Goal: Find specific page/section: Find specific page/section

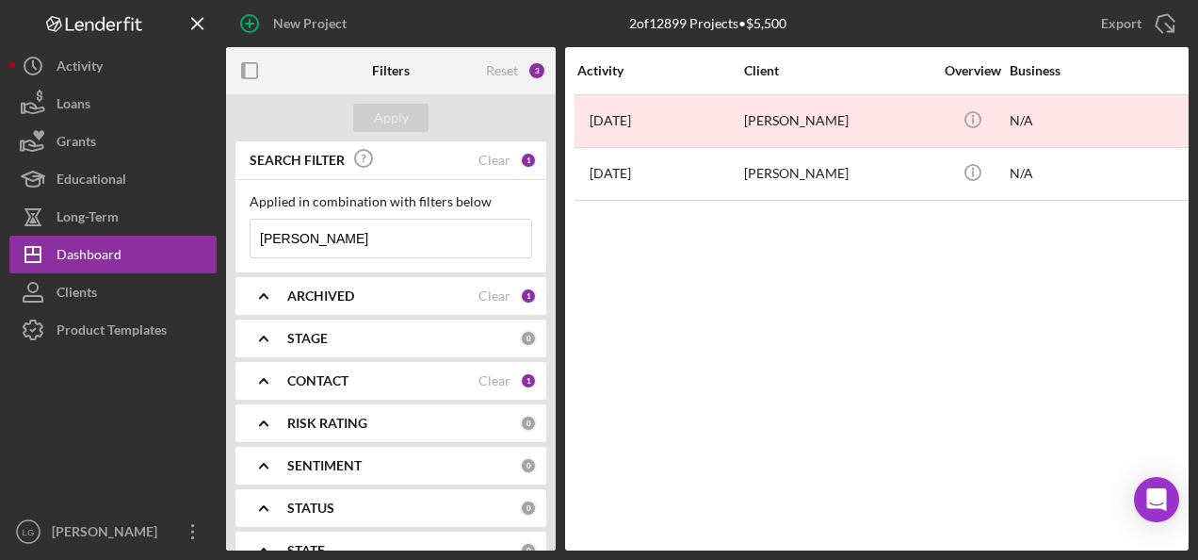
drag, startPoint x: 330, startPoint y: 255, endPoint x: 247, endPoint y: 243, distance: 83.8
click at [247, 243] on div "Applied in combination with filters below [PERSON_NAME] Icon/Menu Close" at bounding box center [391, 226] width 311 height 92
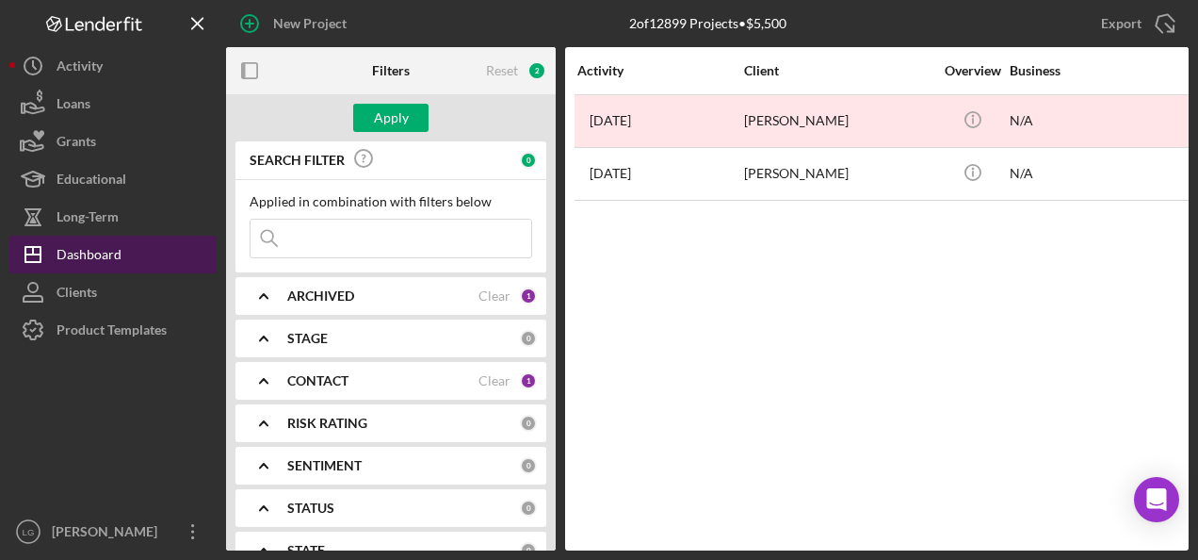
click at [69, 257] on div "Dashboard" at bounding box center [89, 257] width 65 height 42
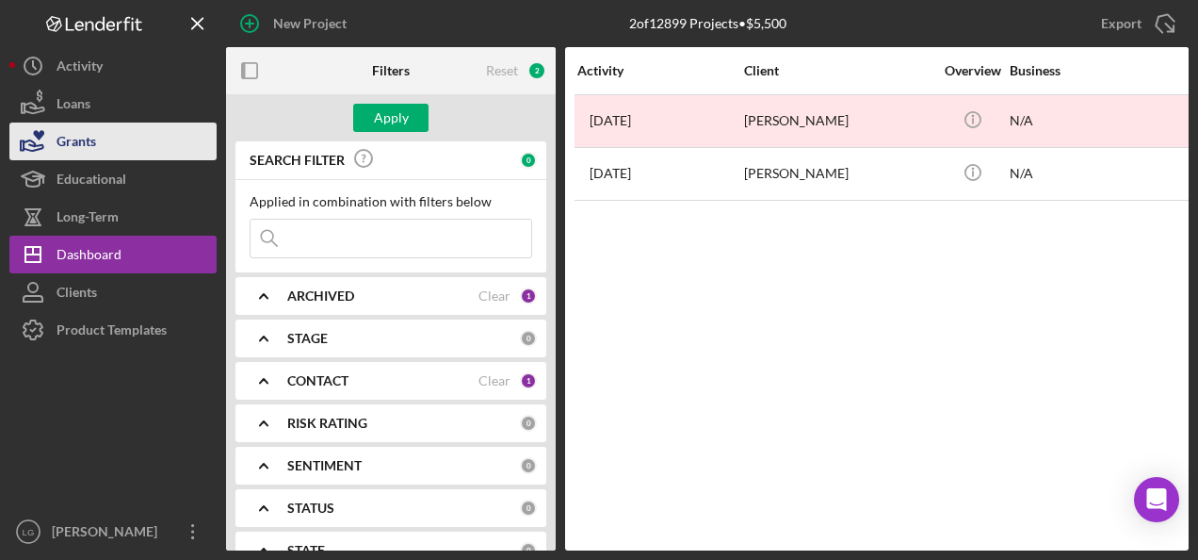
click at [61, 142] on div "Grants" at bounding box center [77, 143] width 40 height 42
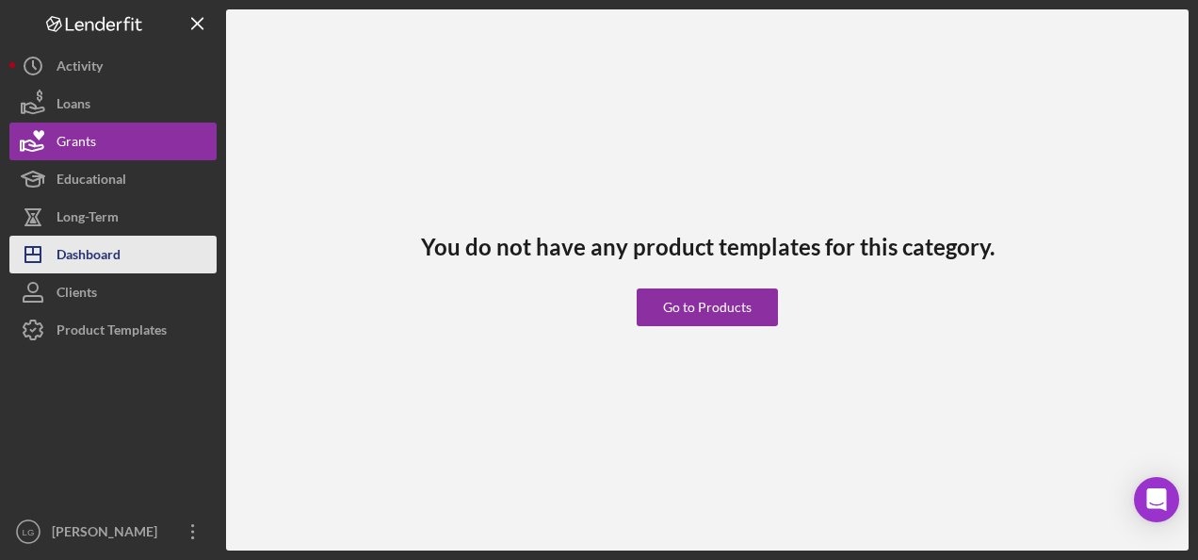
drag, startPoint x: 64, startPoint y: 254, endPoint x: 81, endPoint y: 252, distance: 17.1
click at [64, 254] on div "Dashboard" at bounding box center [89, 257] width 64 height 42
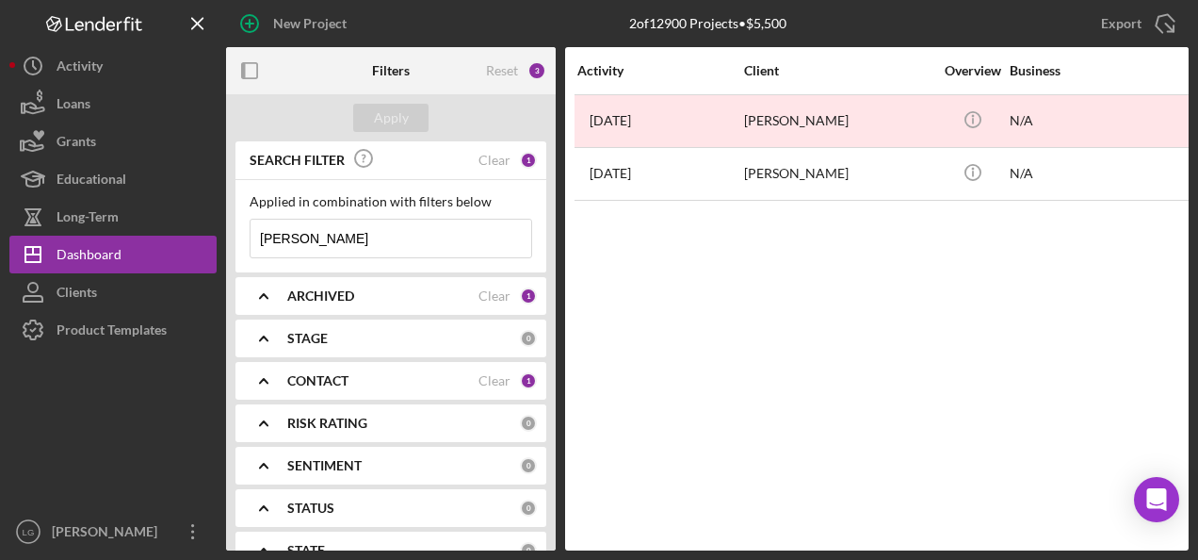
drag, startPoint x: 335, startPoint y: 236, endPoint x: 266, endPoint y: 227, distance: 70.2
click at [266, 227] on input "[PERSON_NAME]" at bounding box center [391, 239] width 281 height 38
type input "l"
click at [416, 123] on button "Apply" at bounding box center [390, 118] width 75 height 28
